Goal: Information Seeking & Learning: Learn about a topic

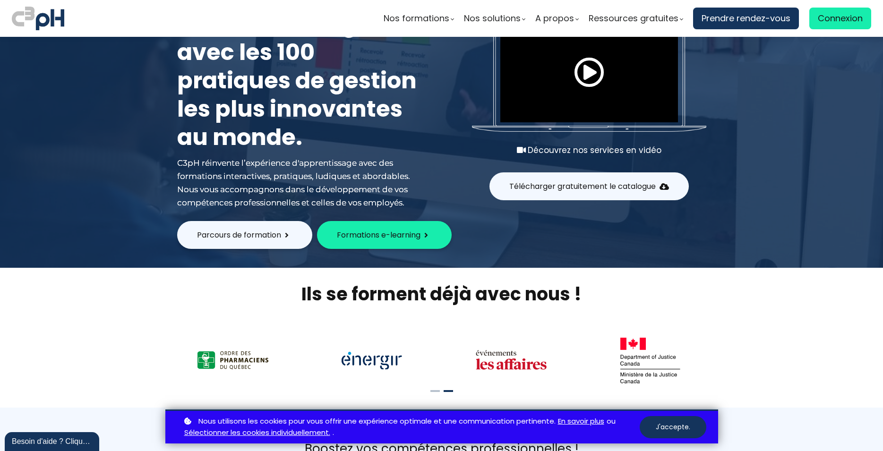
click at [585, 189] on span "Télécharger gratuitement le catalogue" at bounding box center [582, 186] width 146 height 12
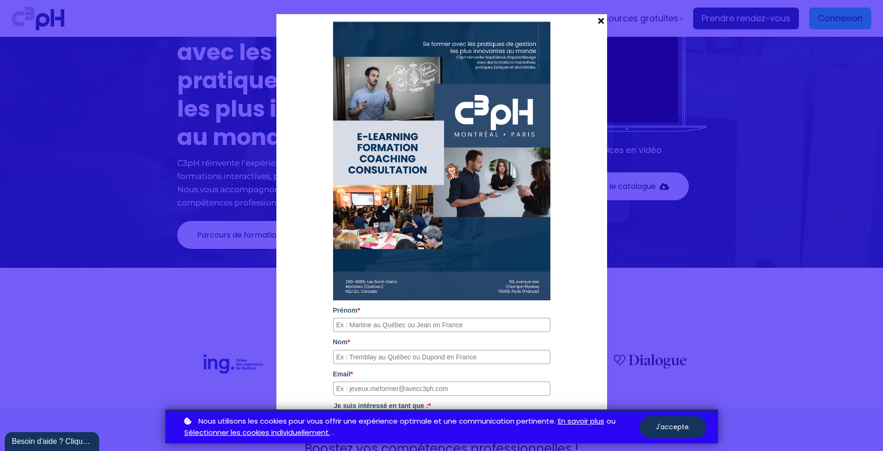
scroll to position [14, 0]
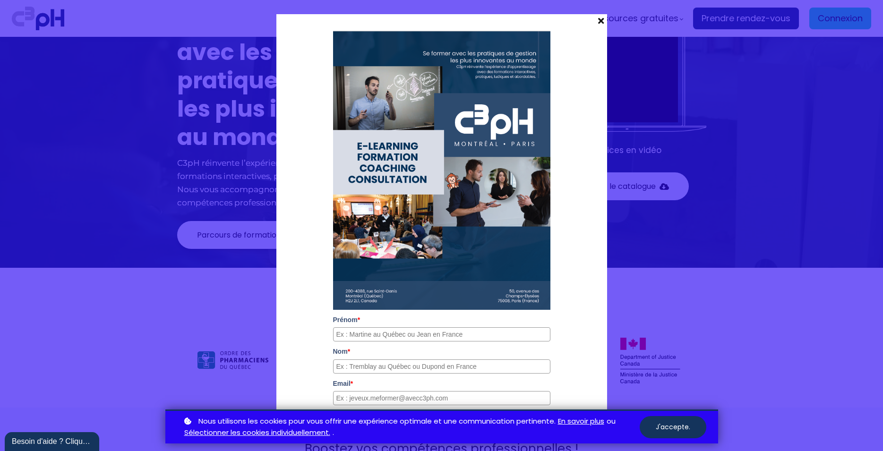
click at [595, 27] on span at bounding box center [601, 20] width 12 height 13
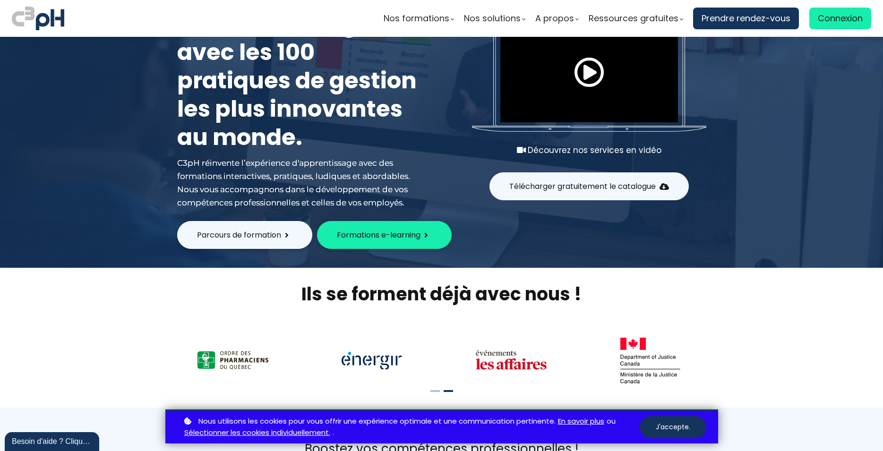
click at [279, 231] on button "Parcours de formation" at bounding box center [244, 235] width 135 height 28
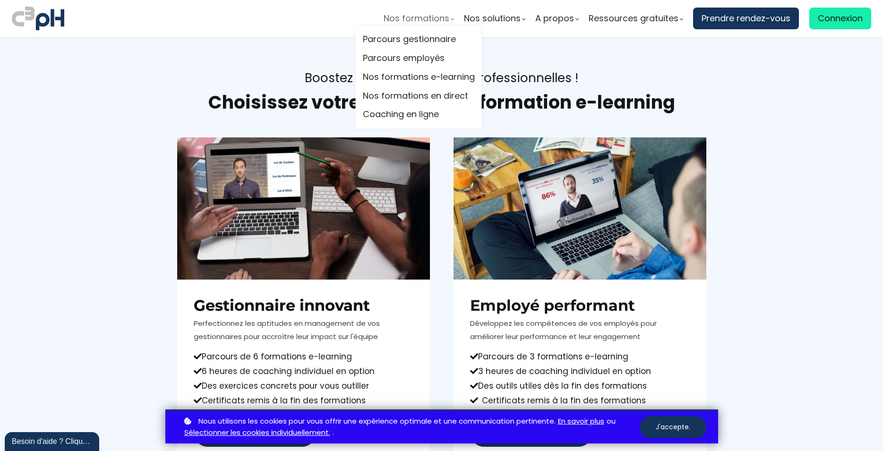
click at [429, 18] on span "Nos formations" at bounding box center [417, 18] width 66 height 14
click at [432, 35] on link "Parcours gestionnaire" at bounding box center [419, 40] width 112 height 14
